Goal: Task Accomplishment & Management: Use online tool/utility

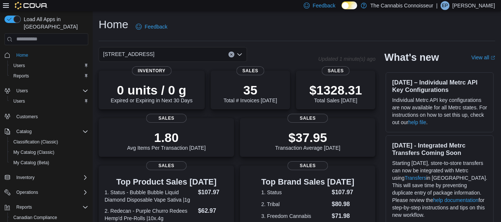
scroll to position [44, 0]
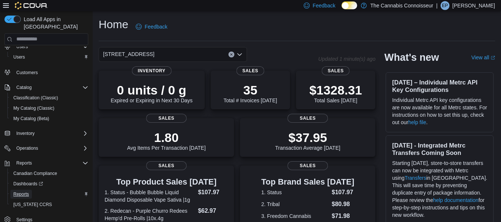
click at [23, 191] on span "Reports" at bounding box center [21, 194] width 16 height 6
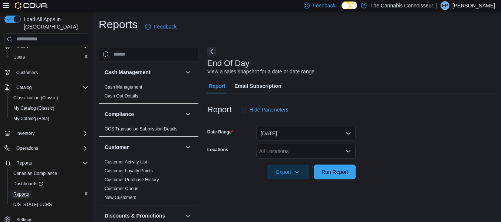
scroll to position [12, 0]
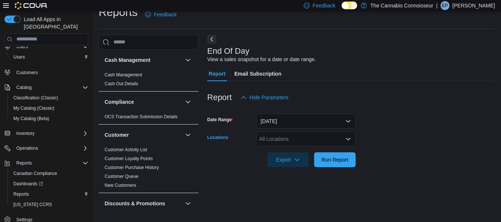
click at [346, 139] on icon "Open list of options" at bounding box center [348, 139] width 4 height 2
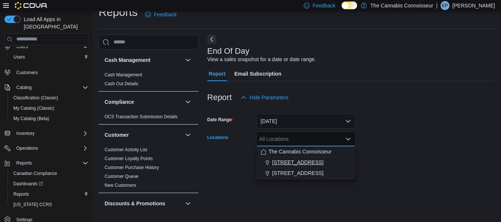
click at [299, 164] on span "[STREET_ADDRESS]" at bounding box center [297, 162] width 51 height 7
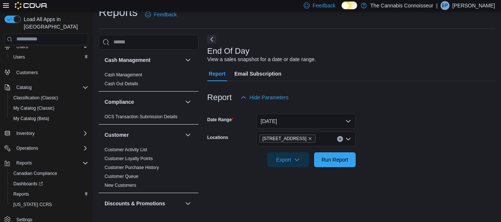
click at [389, 145] on form "Date Range [DATE] Locations 2-1874 [GEOGRAPHIC_DATA] Export Run Report" at bounding box center [351, 136] width 288 height 62
click at [353, 156] on button "Run Report" at bounding box center [335, 159] width 42 height 15
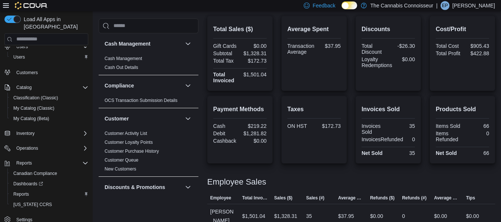
scroll to position [185, 0]
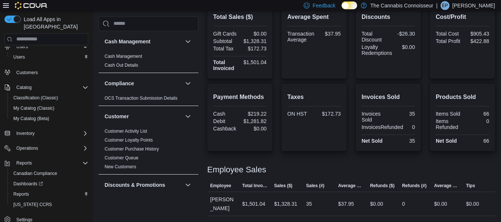
click at [353, 156] on div at bounding box center [351, 160] width 288 height 9
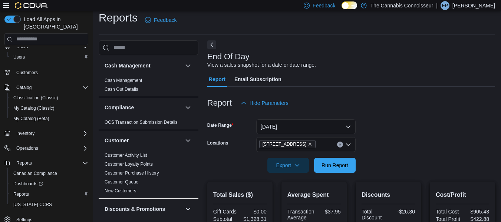
scroll to position [5, 0]
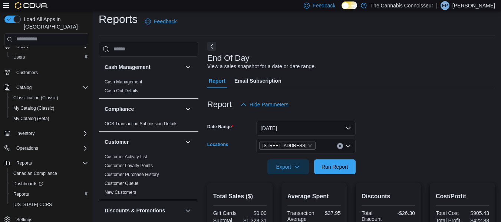
click at [324, 146] on div "[STREET_ADDRESS]" at bounding box center [305, 146] width 99 height 15
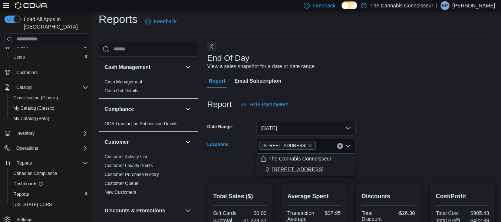
click at [277, 168] on span "[STREET_ADDRESS]" at bounding box center [297, 169] width 51 height 7
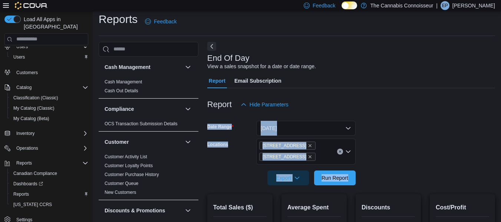
drag, startPoint x: 437, startPoint y: 112, endPoint x: 327, endPoint y: 189, distance: 133.4
click at [334, 177] on span "Run Report" at bounding box center [334, 177] width 27 height 7
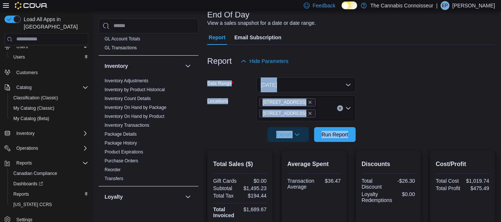
scroll to position [215, 0]
click at [159, 116] on link "Inventory On Hand by Product" at bounding box center [135, 115] width 60 height 5
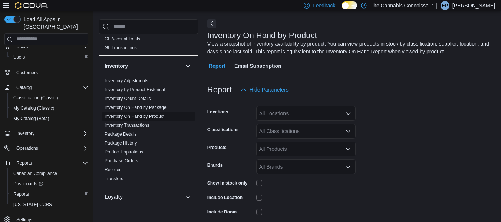
scroll to position [25, 0]
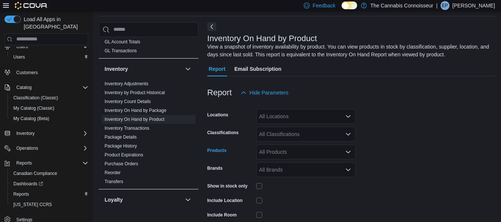
click at [291, 152] on div "All Products" at bounding box center [305, 152] width 99 height 15
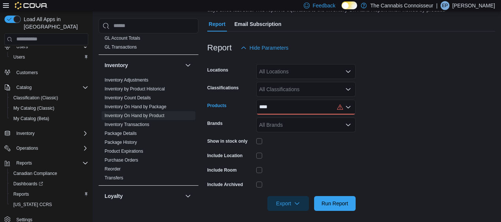
scroll to position [73, 0]
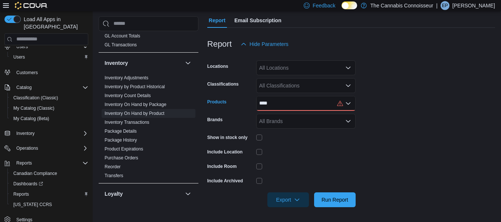
click at [297, 104] on div "****" at bounding box center [305, 103] width 99 height 15
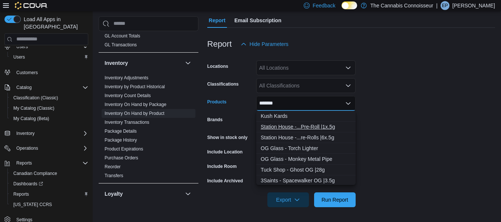
type input "*******"
click at [323, 124] on div "Station House -...Pre-Roll |1x.5g" at bounding box center [306, 126] width 90 height 7
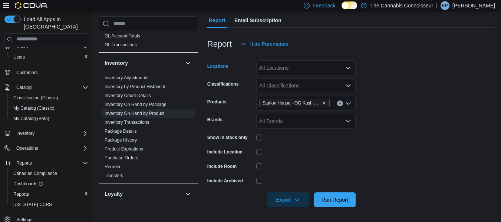
click at [349, 67] on icon "Open list of options" at bounding box center [348, 68] width 4 height 2
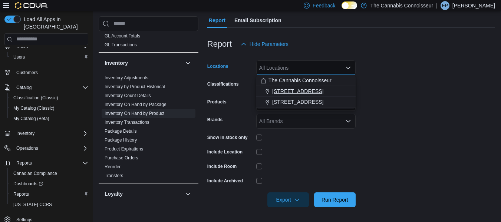
click at [299, 92] on span "[STREET_ADDRESS]" at bounding box center [297, 90] width 51 height 7
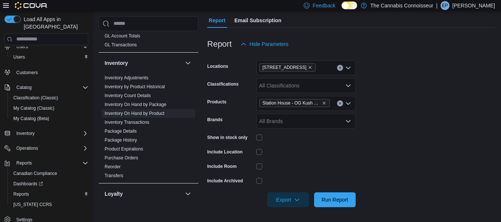
click at [460, 113] on form "Locations 2-1874 Scugog Street Classifications All Classifications Products Sta…" at bounding box center [351, 130] width 288 height 156
click at [344, 200] on span "Run Report" at bounding box center [334, 199] width 27 height 7
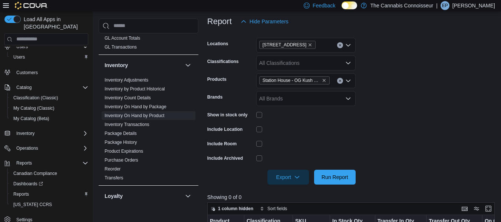
scroll to position [95, 0]
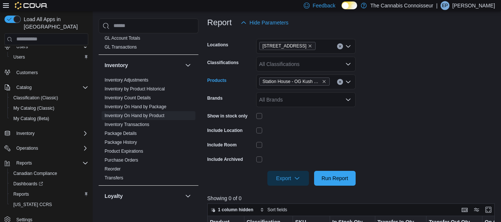
click at [340, 80] on icon "Clear input" at bounding box center [339, 81] width 3 height 3
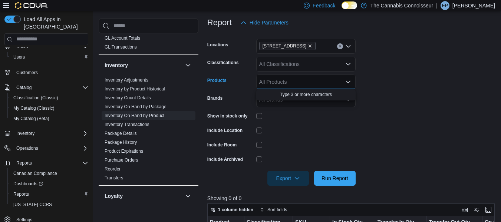
click at [314, 82] on div "All Products" at bounding box center [305, 82] width 99 height 15
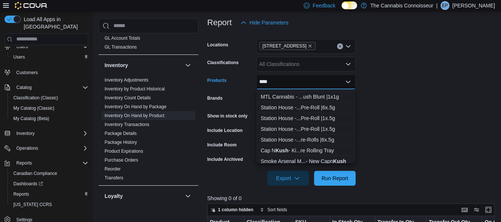
scroll to position [603, 0]
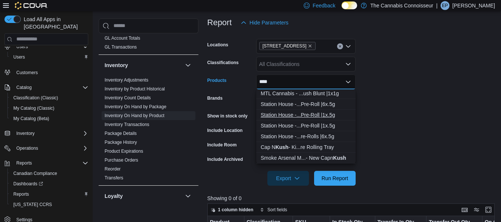
type input "****"
click at [331, 114] on div "Station House -...Pre-Roll |1x.5g" at bounding box center [306, 114] width 90 height 7
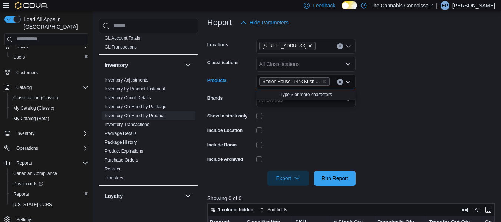
click at [341, 80] on icon "Clear input" at bounding box center [339, 81] width 3 height 3
click at [314, 77] on div "All Products" at bounding box center [305, 82] width 99 height 15
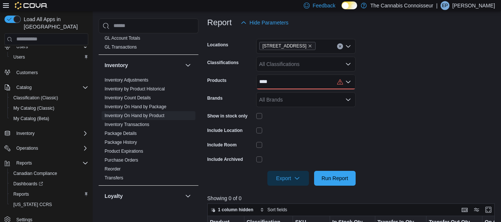
click at [404, 94] on form "Locations 2-1874 Scugog Street Classifications All Classifications Products ***…" at bounding box center [352, 108] width 290 height 156
click at [347, 82] on icon "Open list of options" at bounding box center [348, 82] width 4 height 2
click at [390, 106] on form "Locations 2-1874 Scugog Street Classifications All Classifications Products ***…" at bounding box center [352, 108] width 290 height 156
click at [307, 76] on div "****" at bounding box center [305, 82] width 99 height 15
type input "*"
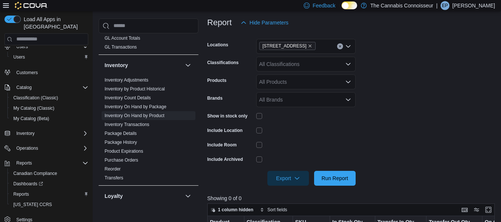
click at [395, 100] on form "Locations 2-1874 Scugog Street Classifications All Classifications Products All…" at bounding box center [352, 108] width 290 height 156
click at [295, 82] on div "All Products" at bounding box center [305, 82] width 99 height 15
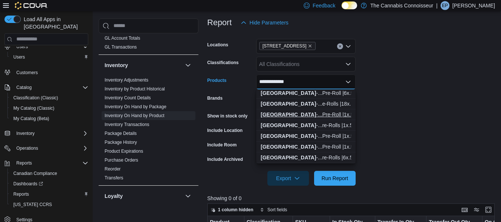
scroll to position [153, 0]
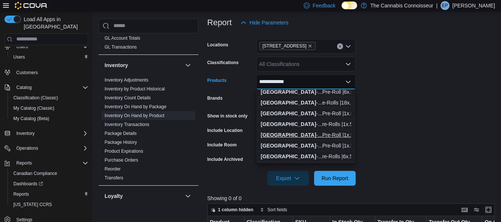
type input "**********"
click at [315, 134] on div "Station House -...Pre-Roll |1x.5g" at bounding box center [306, 134] width 90 height 7
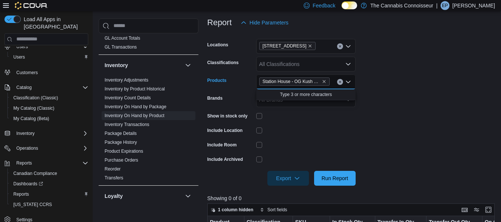
scroll to position [0, 0]
click at [335, 83] on div "Station House - OG Kush Pre-Roll |1x.5g" at bounding box center [305, 82] width 99 height 15
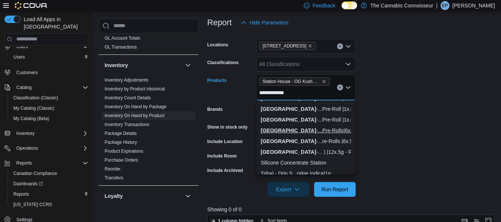
scroll to position [281, 0]
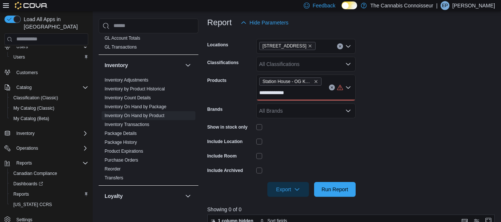
click at [381, 143] on form "**********" at bounding box center [352, 113] width 290 height 167
click at [309, 90] on div "**********" at bounding box center [305, 88] width 99 height 26
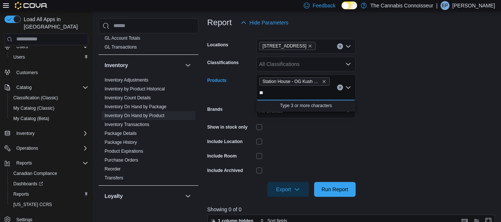
type input "*"
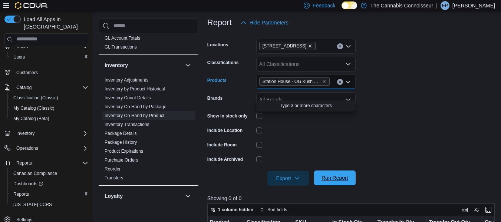
click at [343, 175] on span "Run Report" at bounding box center [334, 177] width 27 height 7
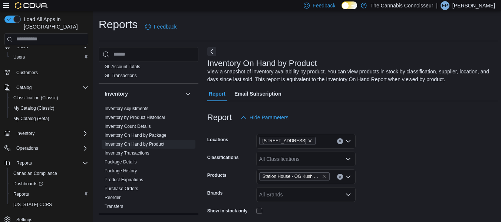
scroll to position [0, 0]
